Goal: Task Accomplishment & Management: Use online tool/utility

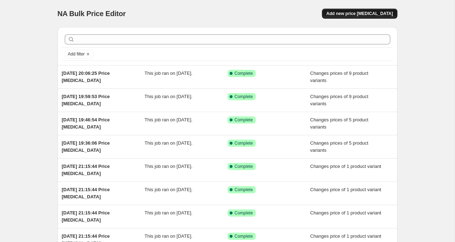
click at [376, 15] on span "Add new price [MEDICAL_DATA]" at bounding box center [359, 14] width 67 height 6
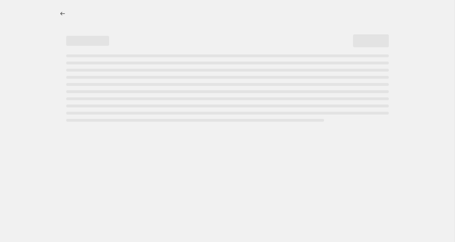
select select "percentage"
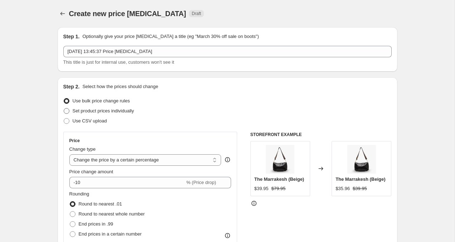
click at [67, 110] on span at bounding box center [67, 111] width 6 height 6
click at [64, 108] on input "Set product prices individually" at bounding box center [64, 108] width 0 height 0
radio input "true"
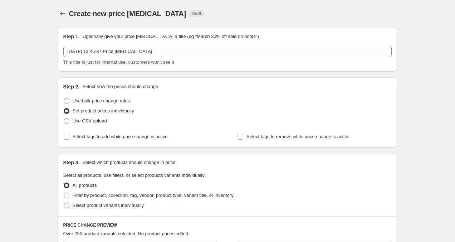
click at [68, 204] on span at bounding box center [67, 206] width 6 height 6
click at [64, 203] on input "Select product variants individually" at bounding box center [64, 203] width 0 height 0
radio input "true"
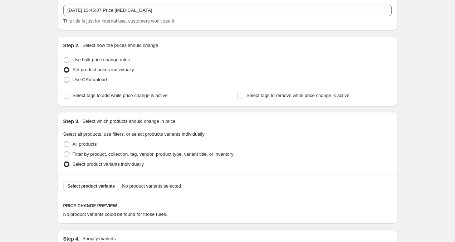
scroll to position [62, 0]
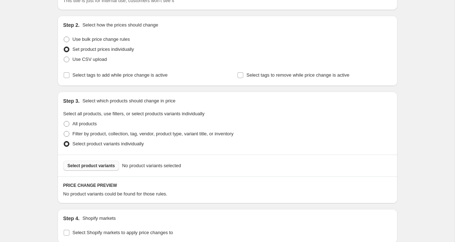
click at [104, 166] on span "Select product variants" at bounding box center [92, 166] width 48 height 6
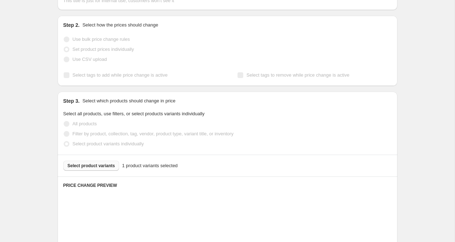
scroll to position [240, 0]
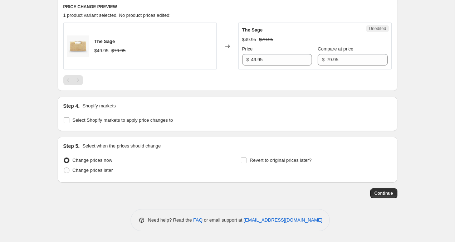
click at [63, 122] on div "Step 4. Shopify markets Select Shopify markets to apply price changes to" at bounding box center [228, 114] width 340 height 34
click at [67, 115] on div "Step 4. Shopify markets Select Shopify markets to apply price changes to" at bounding box center [227, 113] width 329 height 23
click at [67, 119] on input "Select Shopify markets to apply price changes to" at bounding box center [67, 120] width 6 height 6
checkbox input "true"
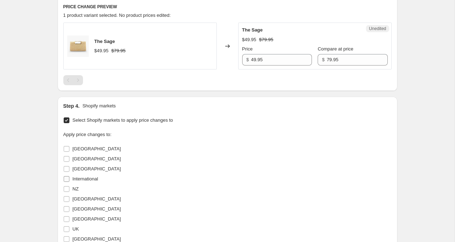
scroll to position [258, 0]
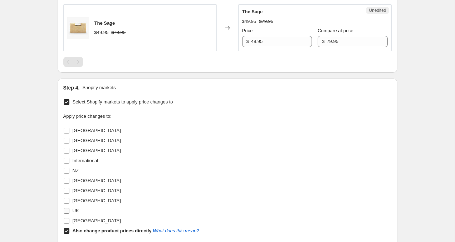
click at [67, 214] on span at bounding box center [66, 211] width 6 height 6
click at [67, 214] on input "UK" at bounding box center [67, 211] width 6 height 6
checkbox input "true"
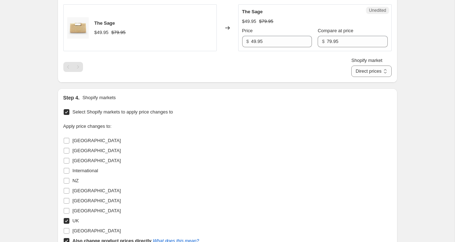
click at [67, 237] on label "Also change product prices directly What does this mean?" at bounding box center [131, 241] width 136 height 10
click at [67, 238] on input "Also change product prices directly What does this mean?" at bounding box center [67, 241] width 6 height 6
checkbox input "false"
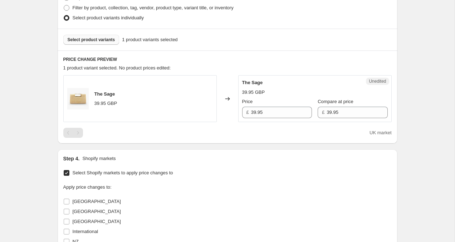
scroll to position [184, 0]
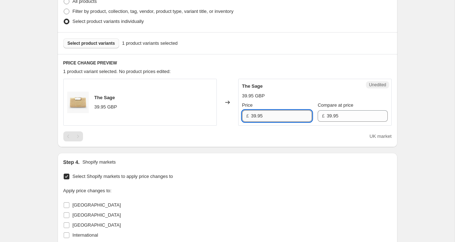
click at [254, 115] on input "39.95" at bounding box center [281, 115] width 61 height 11
type input "29.95"
click at [412, 148] on div "Create new price change job. This page is ready Create new price change job Dra…" at bounding box center [227, 128] width 455 height 624
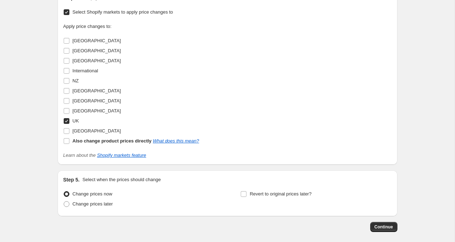
scroll to position [382, 0]
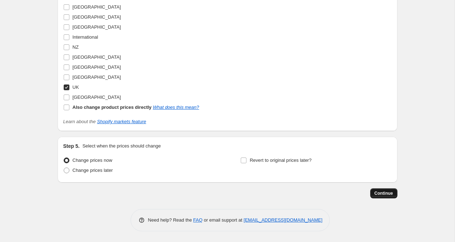
click at [381, 192] on span "Continue" at bounding box center [384, 193] width 19 height 6
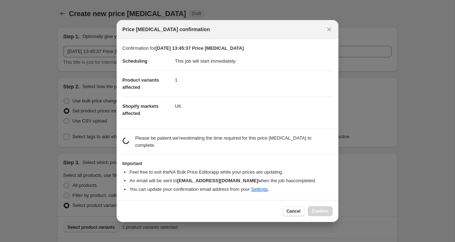
scroll to position [0, 0]
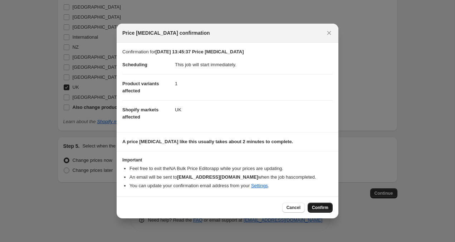
click at [318, 208] on span "Confirm" at bounding box center [320, 208] width 16 height 6
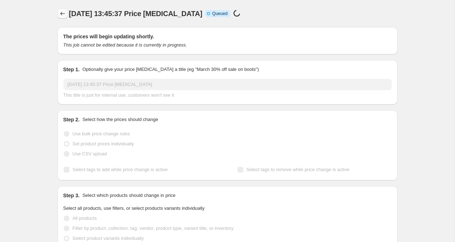
click at [59, 13] on icon "Price change jobs" at bounding box center [62, 13] width 7 height 7
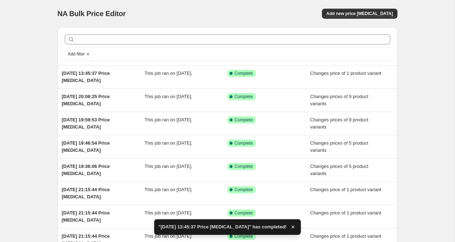
click at [356, 8] on div "NA Bulk Price Editor. This page is ready NA Bulk Price Editor Add new price cha…" at bounding box center [228, 13] width 340 height 27
click at [356, 12] on span "Add new price change job" at bounding box center [359, 14] width 67 height 6
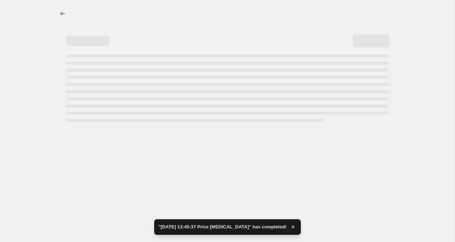
select select "percentage"
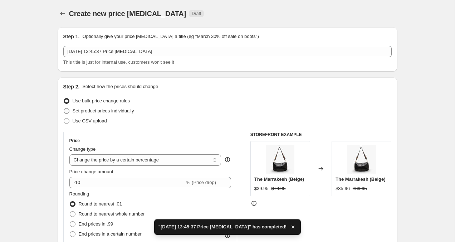
click at [65, 112] on span at bounding box center [67, 111] width 6 height 6
click at [64, 108] on input "Set product prices individually" at bounding box center [64, 108] width 0 height 0
radio input "true"
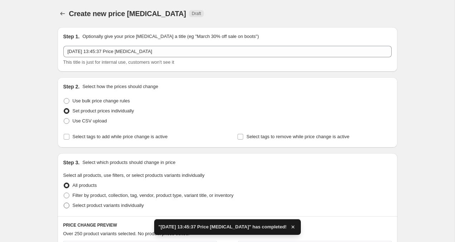
click at [65, 204] on span at bounding box center [67, 206] width 6 height 6
click at [64, 203] on input "Select product variants individually" at bounding box center [64, 203] width 0 height 0
radio input "true"
click at [88, 227] on span "Select product variants" at bounding box center [92, 227] width 48 height 6
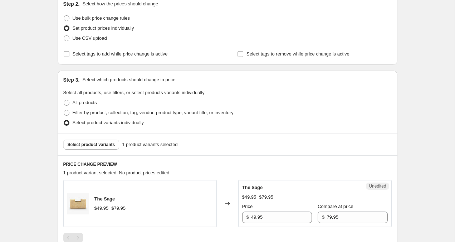
scroll to position [240, 0]
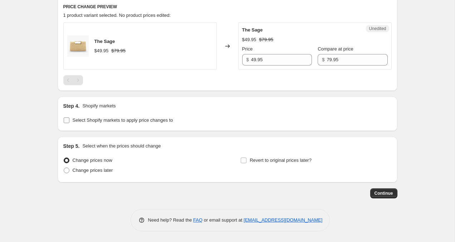
click at [66, 122] on input "Select Shopify markets to apply price changes to" at bounding box center [67, 120] width 6 height 6
checkbox input "true"
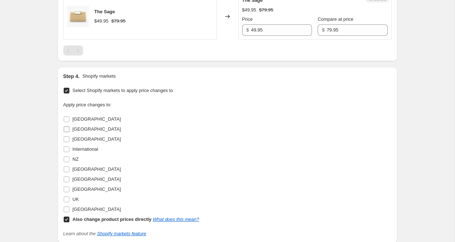
scroll to position [270, 0]
click at [66, 220] on input "Also change product prices directly What does this mean?" at bounding box center [67, 219] width 6 height 6
checkbox input "false"
click at [66, 170] on input "Netherlands" at bounding box center [67, 169] width 6 height 6
checkbox input "true"
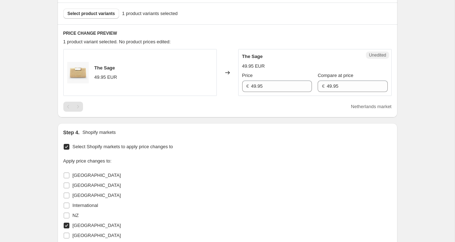
scroll to position [148, 0]
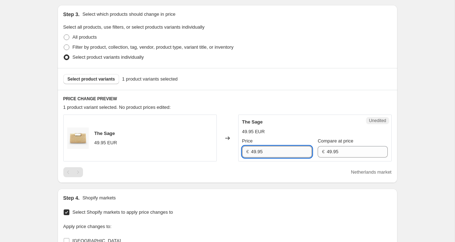
click at [254, 151] on input "49.95" at bounding box center [281, 151] width 61 height 11
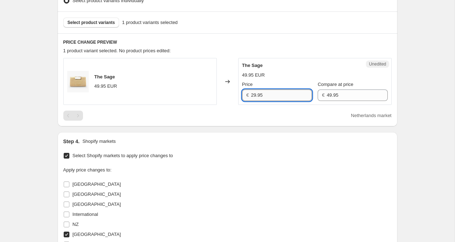
scroll to position [382, 0]
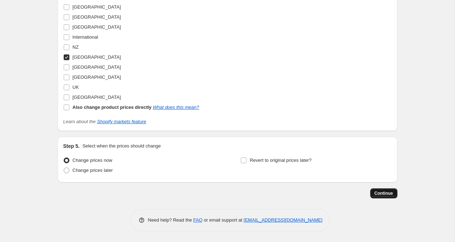
type input "29.95"
click at [392, 192] on span "Continue" at bounding box center [384, 193] width 19 height 6
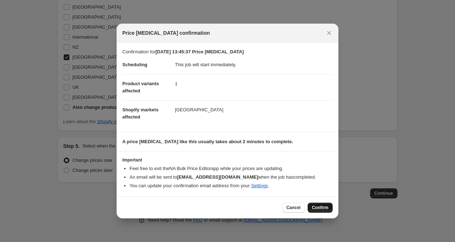
click at [326, 210] on span "Confirm" at bounding box center [320, 208] width 16 height 6
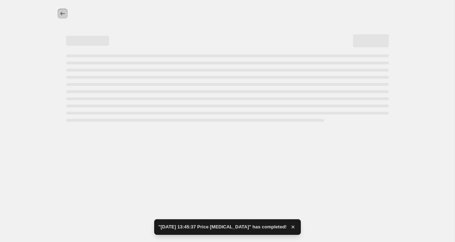
click at [65, 12] on icon "Price change jobs" at bounding box center [62, 13] width 7 height 7
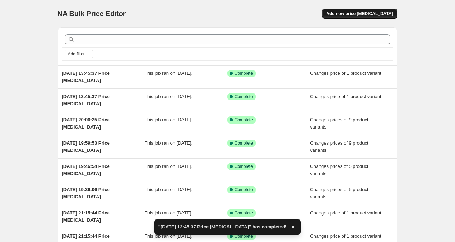
click at [379, 14] on span "Add new price change job" at bounding box center [359, 14] width 67 height 6
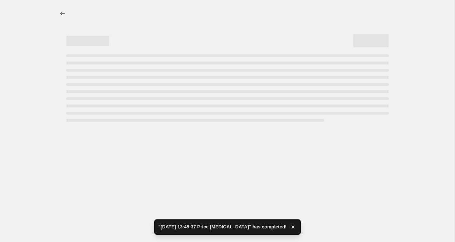
select select "percentage"
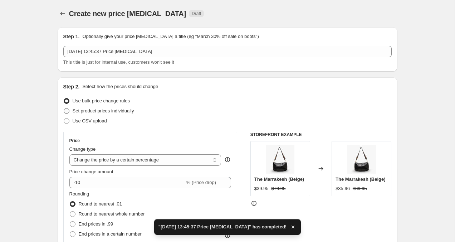
click at [64, 112] on span at bounding box center [67, 111] width 6 height 6
click at [64, 108] on input "Set product prices individually" at bounding box center [64, 108] width 0 height 0
radio input "true"
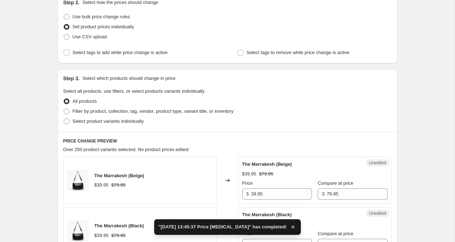
scroll to position [84, 0]
click at [68, 122] on span at bounding box center [67, 122] width 6 height 6
click at [64, 119] on input "Select product variants individually" at bounding box center [64, 119] width 0 height 0
radio input "true"
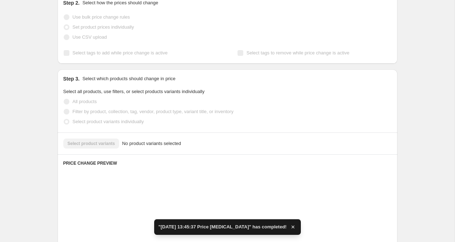
scroll to position [92, 0]
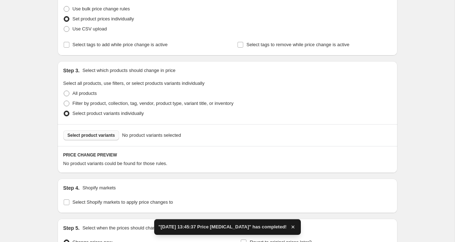
click at [91, 134] on span "Select product variants" at bounding box center [92, 135] width 48 height 6
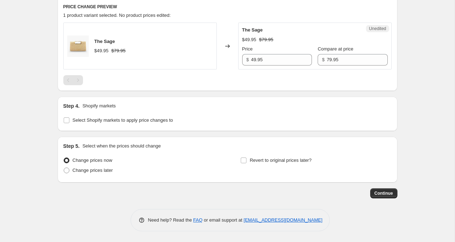
scroll to position [240, 0]
click at [64, 124] on label "Select Shopify markets to apply price changes to" at bounding box center [118, 120] width 110 height 10
click at [64, 123] on input "Select Shopify markets to apply price changes to" at bounding box center [67, 120] width 6 height 6
checkbox input "true"
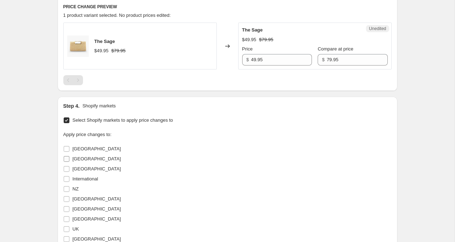
click at [66, 157] on input "Canada" at bounding box center [67, 159] width 6 height 6
checkbox input "true"
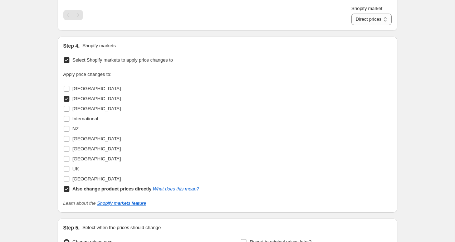
scroll to position [313, 0]
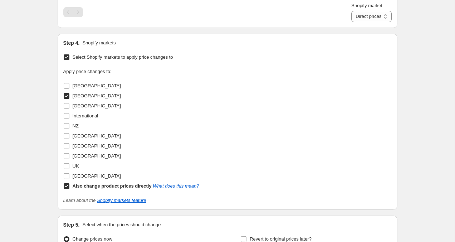
click at [65, 188] on input "Also change product prices directly What does this mean?" at bounding box center [67, 186] width 6 height 6
checkbox input "false"
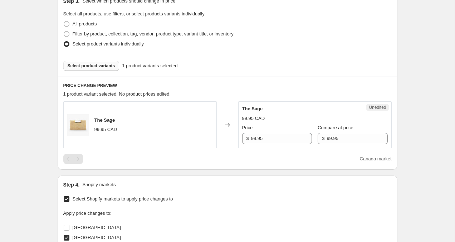
scroll to position [152, 0]
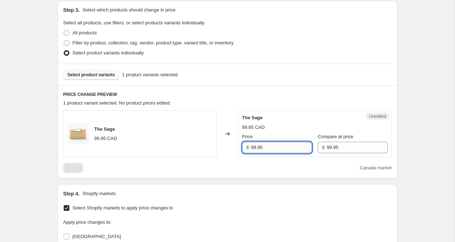
click at [254, 147] on input "99.95" at bounding box center [281, 147] width 61 height 11
type input "59.95"
click at [417, 117] on div "Create new price change job. This page is ready Create new price change job Dra…" at bounding box center [227, 160] width 455 height 624
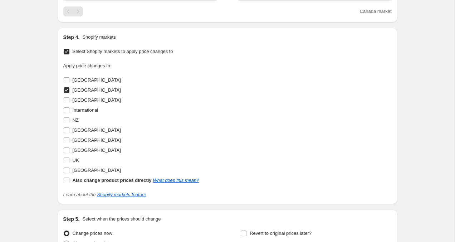
scroll to position [373, 0]
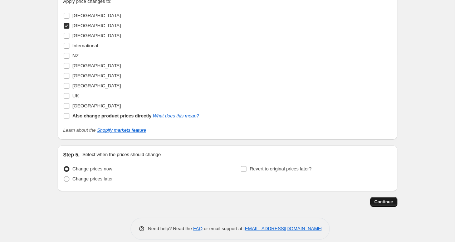
click at [384, 201] on span "Continue" at bounding box center [384, 202] width 19 height 6
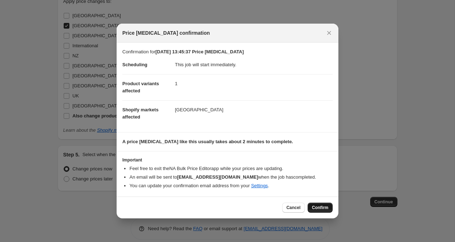
click at [330, 210] on button "Confirm" at bounding box center [320, 208] width 25 height 10
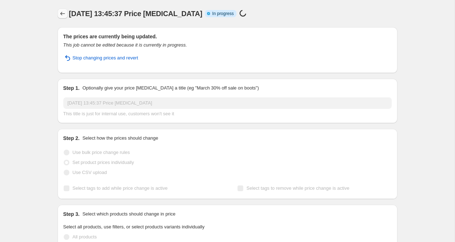
click at [62, 15] on icon "Price change jobs" at bounding box center [62, 13] width 7 height 7
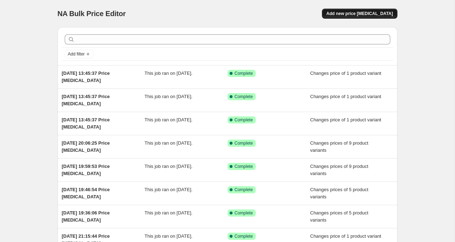
click at [364, 14] on span "Add new price change job" at bounding box center [359, 14] width 67 height 6
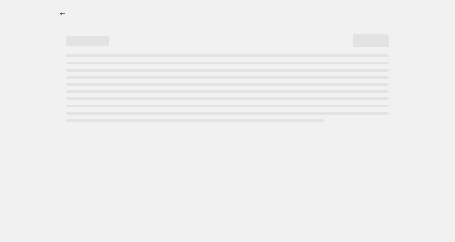
select select "percentage"
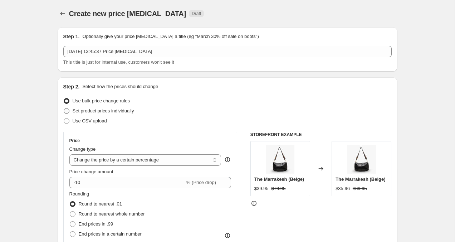
click at [67, 109] on span at bounding box center [67, 111] width 6 height 6
click at [64, 108] on input "Set product prices individually" at bounding box center [64, 108] width 0 height 0
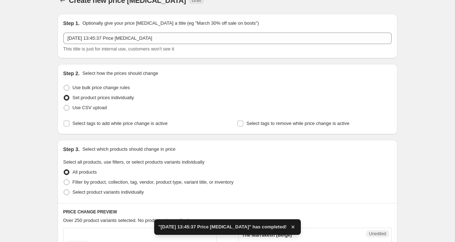
scroll to position [27, 0]
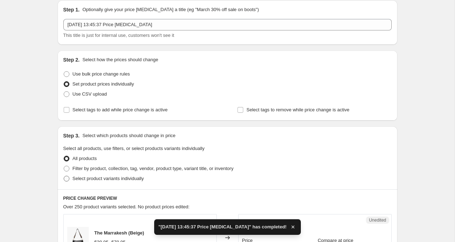
click at [67, 179] on span at bounding box center [67, 179] width 6 height 6
click at [64, 176] on input "Select product variants individually" at bounding box center [64, 176] width 0 height 0
radio input "true"
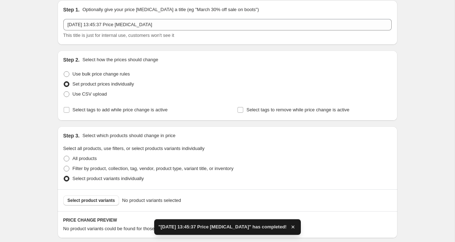
click at [101, 201] on span "Select product variants" at bounding box center [92, 201] width 48 height 6
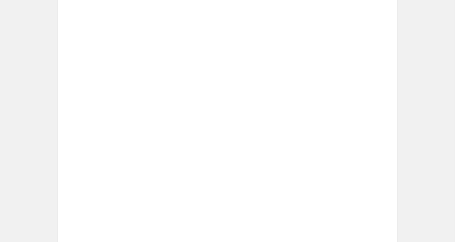
scroll to position [240, 0]
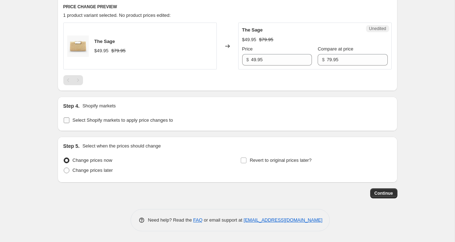
click at [67, 121] on input "Select Shopify markets to apply price changes to" at bounding box center [67, 120] width 6 height 6
checkbox input "true"
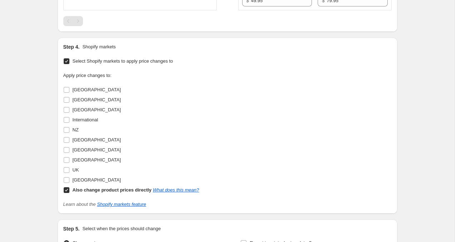
scroll to position [300, 0]
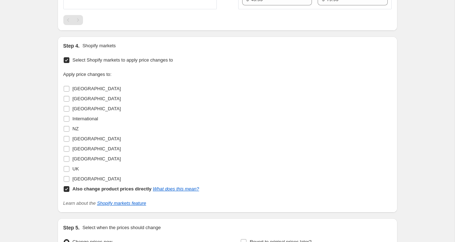
click at [65, 189] on input "Also change product prices directly What does this mean?" at bounding box center [67, 189] width 6 height 6
checkbox input "false"
click at [65, 109] on input "Hong Kong" at bounding box center [67, 109] width 6 height 6
checkbox input "true"
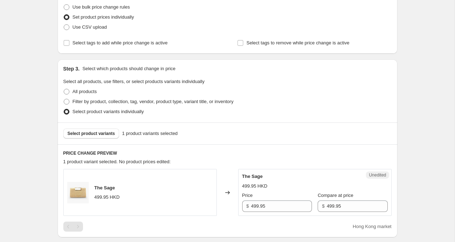
scroll to position [110, 0]
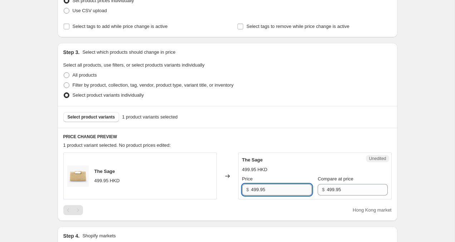
click at [254, 190] on input "499.95" at bounding box center [281, 189] width 61 height 11
type input "299.95"
click at [423, 142] on div "Create new price change job. This page is ready Create new price change job Dra…" at bounding box center [227, 202] width 455 height 624
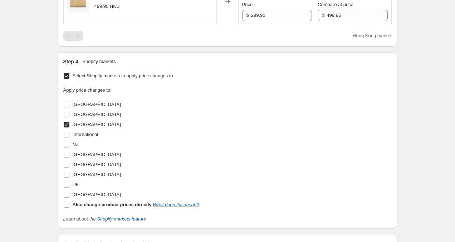
scroll to position [382, 0]
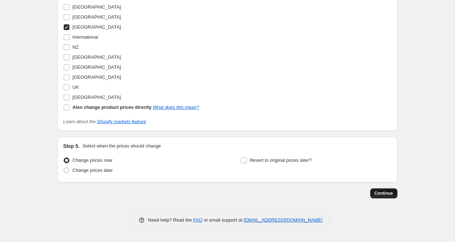
click at [396, 190] on button "Continue" at bounding box center [383, 193] width 27 height 10
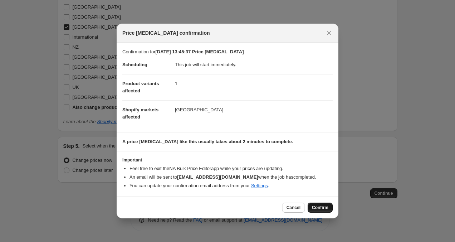
click at [329, 209] on button "Confirm" at bounding box center [320, 208] width 25 height 10
